Goal: Task Accomplishment & Management: Manage account settings

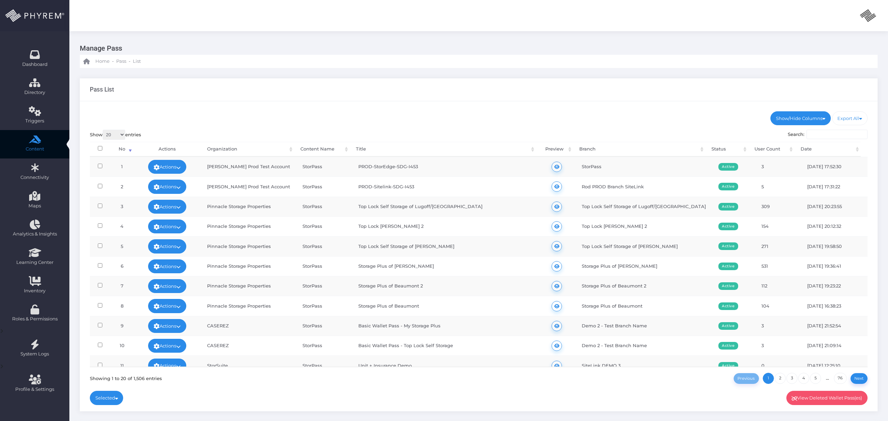
click at [478, 29] on div "admin admin admin admin [EMAIL_ADDRESS][DOMAIN_NAME] Account ID: 0 User ID: 1 S…" at bounding box center [478, 15] width 819 height 31
click at [461, 134] on div "Show 20 100 300 500 1,000 entries Search: Processing... No Actions Organization…" at bounding box center [479, 257] width 778 height 254
click at [172, 286] on link "Actions" at bounding box center [167, 286] width 38 height 14
click at [374, 85] on div "Pass List" at bounding box center [479, 89] width 798 height 23
drag, startPoint x: 466, startPoint y: 387, endPoint x: 480, endPoint y: 411, distance: 27.4
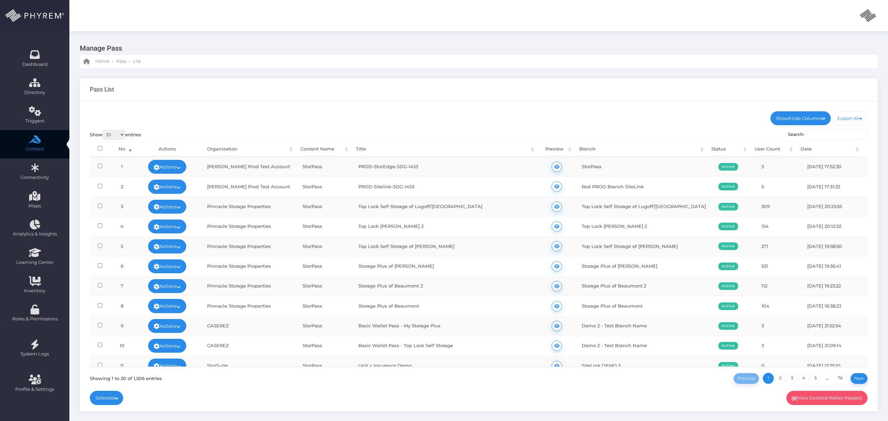
click at [474, 400] on div "Show/Hide Columns No Title" at bounding box center [479, 256] width 798 height 310
drag, startPoint x: 887, startPoint y: 175, endPoint x: 704, endPoint y: 443, distance: 324.5
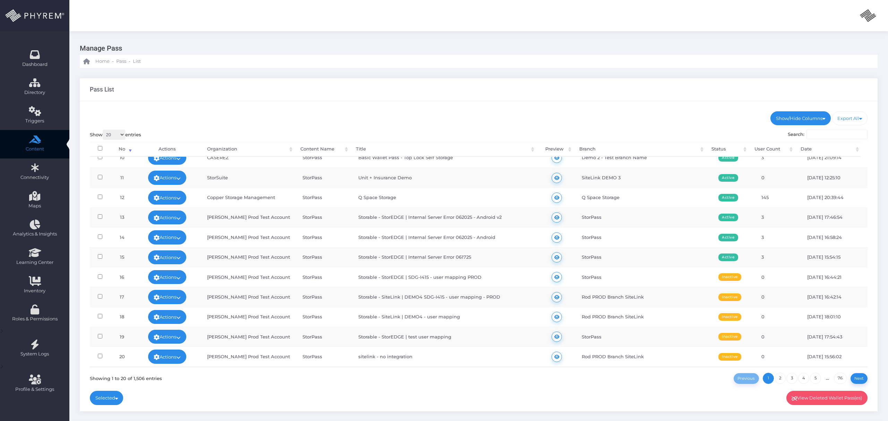
scroll to position [194, 0]
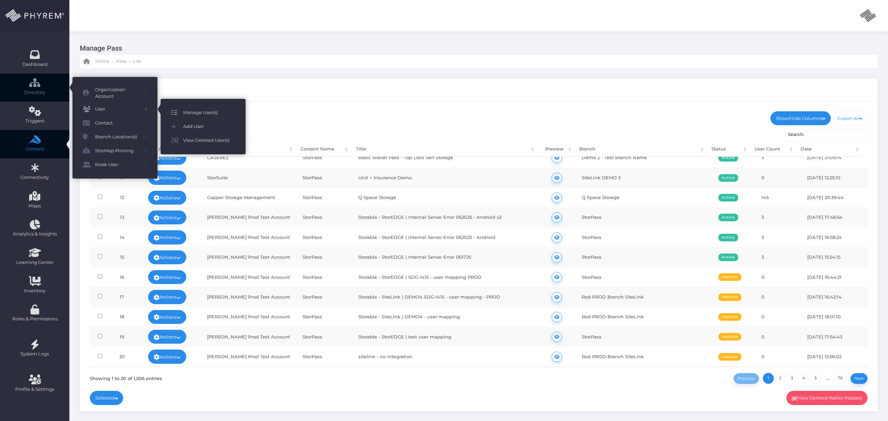
drag, startPoint x: 113, startPoint y: 105, endPoint x: 226, endPoint y: 107, distance: 112.8
click at [113, 105] on span "User" at bounding box center [117, 109] width 45 height 9
click at [213, 113] on span "Manage User(s)" at bounding box center [209, 112] width 52 height 9
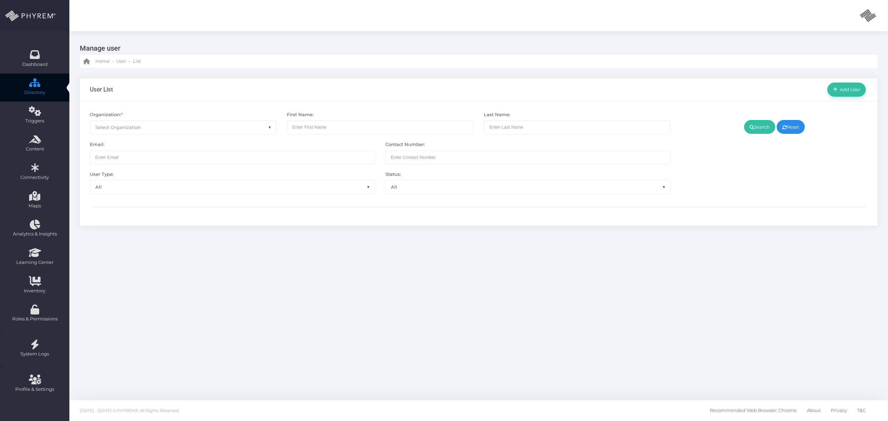
click at [200, 128] on span "Select Organization" at bounding box center [183, 127] width 186 height 13
type input "chris"
select select "4794"
click at [758, 130] on link "Search" at bounding box center [759, 127] width 31 height 14
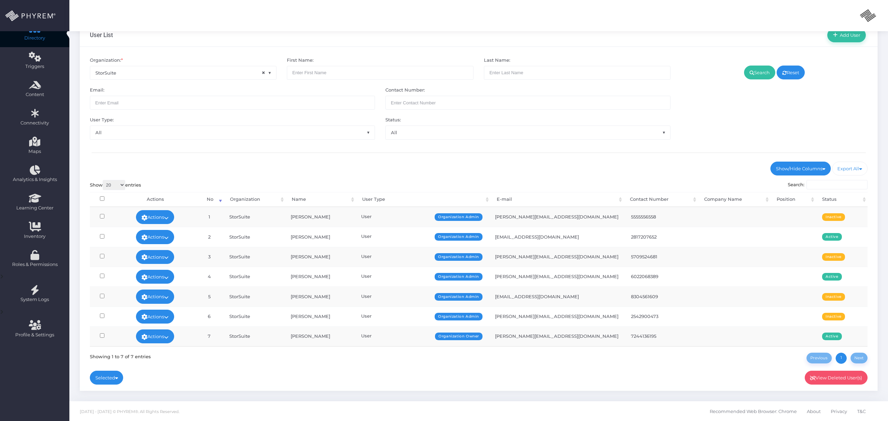
scroll to position [58, 0]
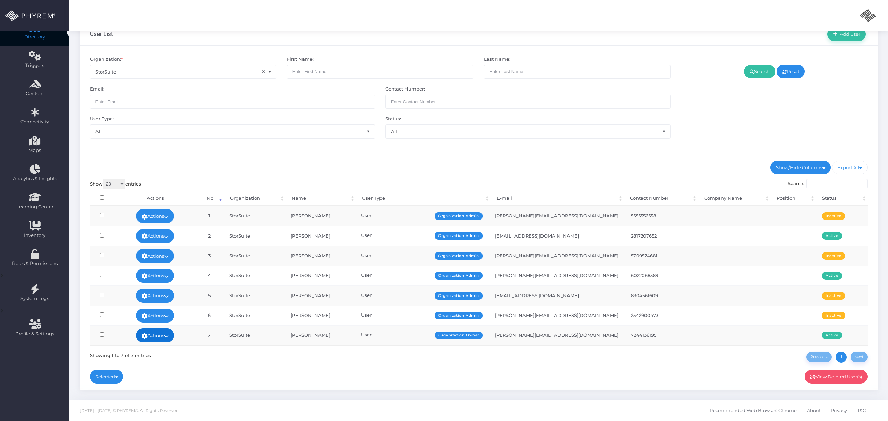
click at [169, 336] on icon at bounding box center [166, 336] width 5 height 0
click at [169, 318] on link "Sign In" at bounding box center [153, 322] width 45 height 13
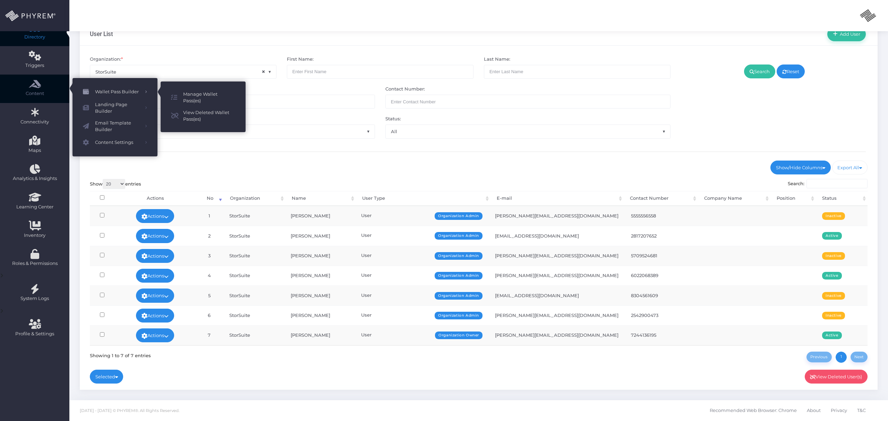
click at [99, 88] on span "Wallet Pass Builder" at bounding box center [117, 91] width 45 height 9
click at [215, 93] on span "Manage Wallet Pass(es)" at bounding box center [209, 98] width 52 height 14
